Goal: Task Accomplishment & Management: Use online tool/utility

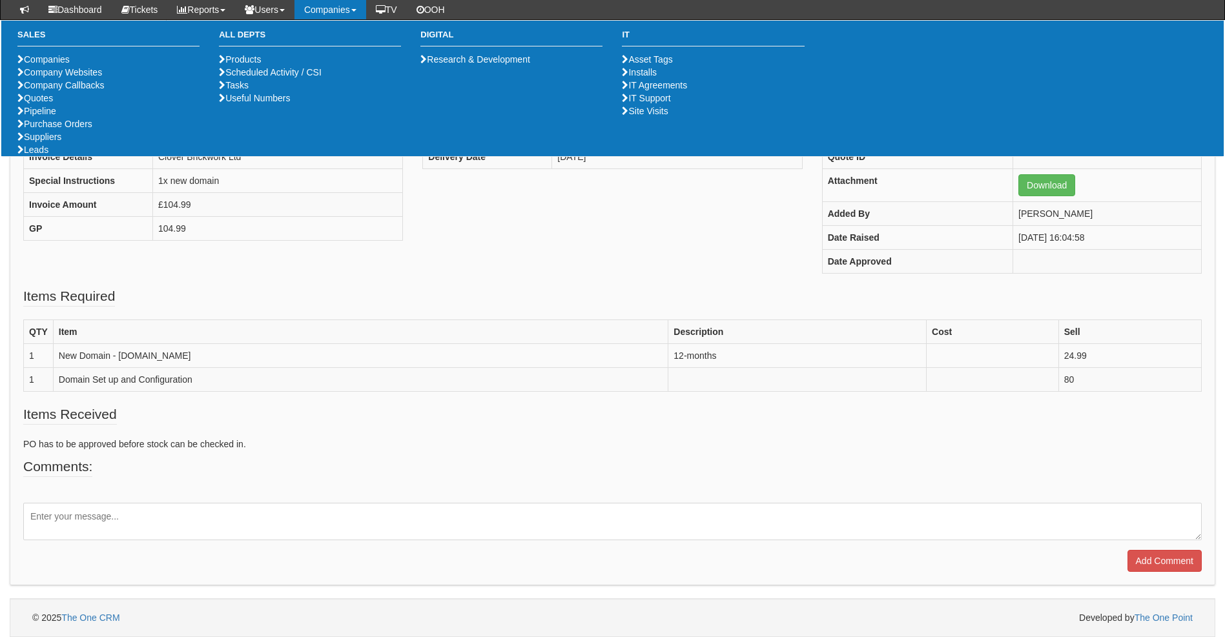
scroll to position [123, 0]
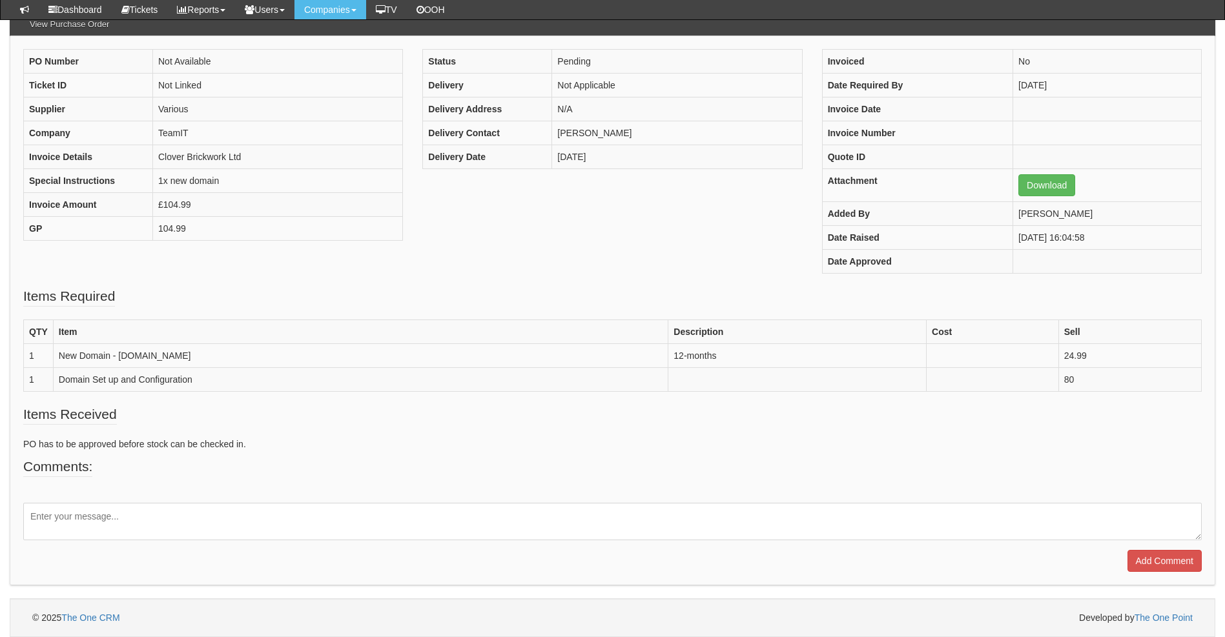
click at [136, 531] on textarea at bounding box center [612, 521] width 1179 height 37
type textarea "domain purchased now under our 123-reg"
click at [1179, 560] on input "Add Comment" at bounding box center [1165, 561] width 74 height 22
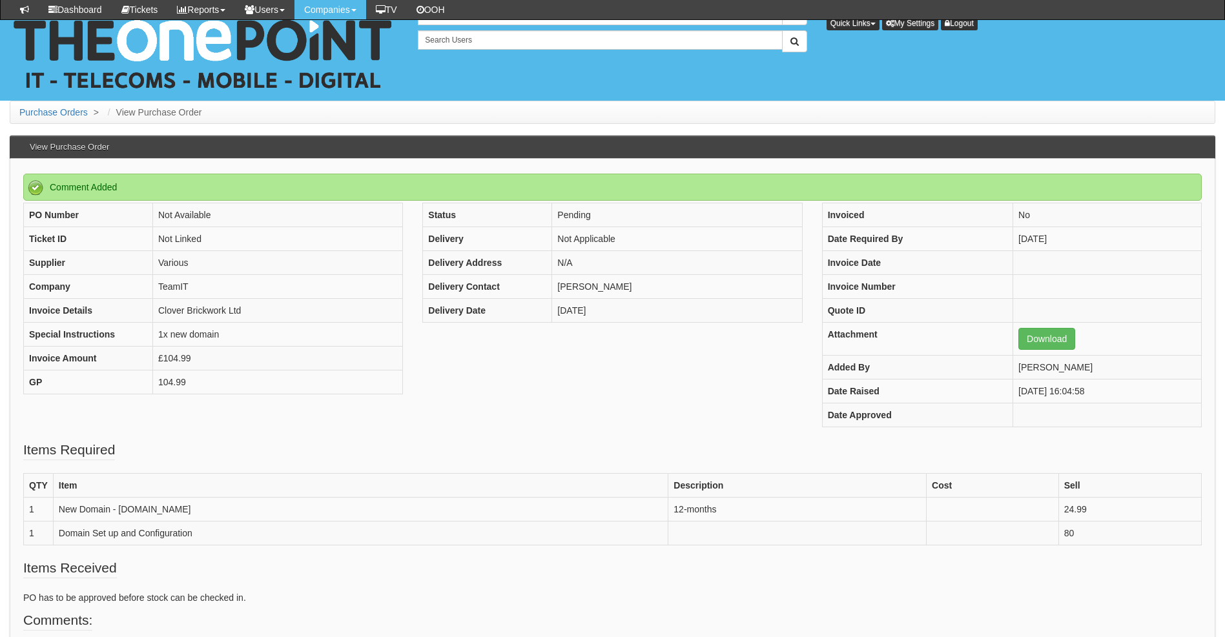
scroll to position [211, 0]
